Goal: Check status: Check status

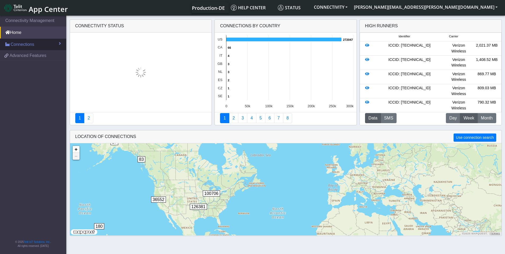
click at [33, 44] on span "Connections" at bounding box center [23, 44] width 24 height 6
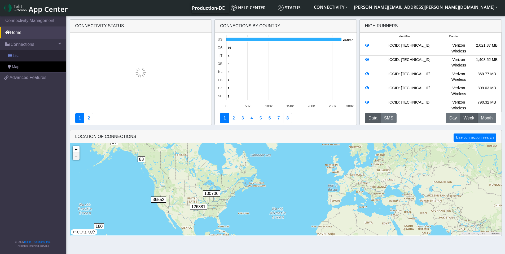
click at [22, 53] on link "List" at bounding box center [33, 55] width 66 height 11
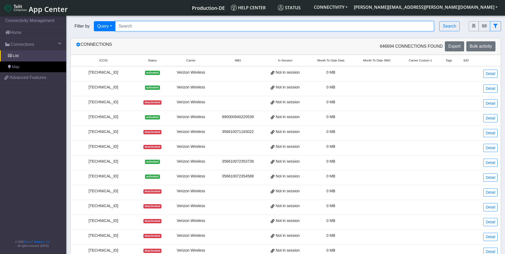
click at [144, 21] on input "Search..." at bounding box center [274, 26] width 319 height 10
paste input "89358151000008912423"
type input "89358151000008912423"
